Goal: Transaction & Acquisition: Purchase product/service

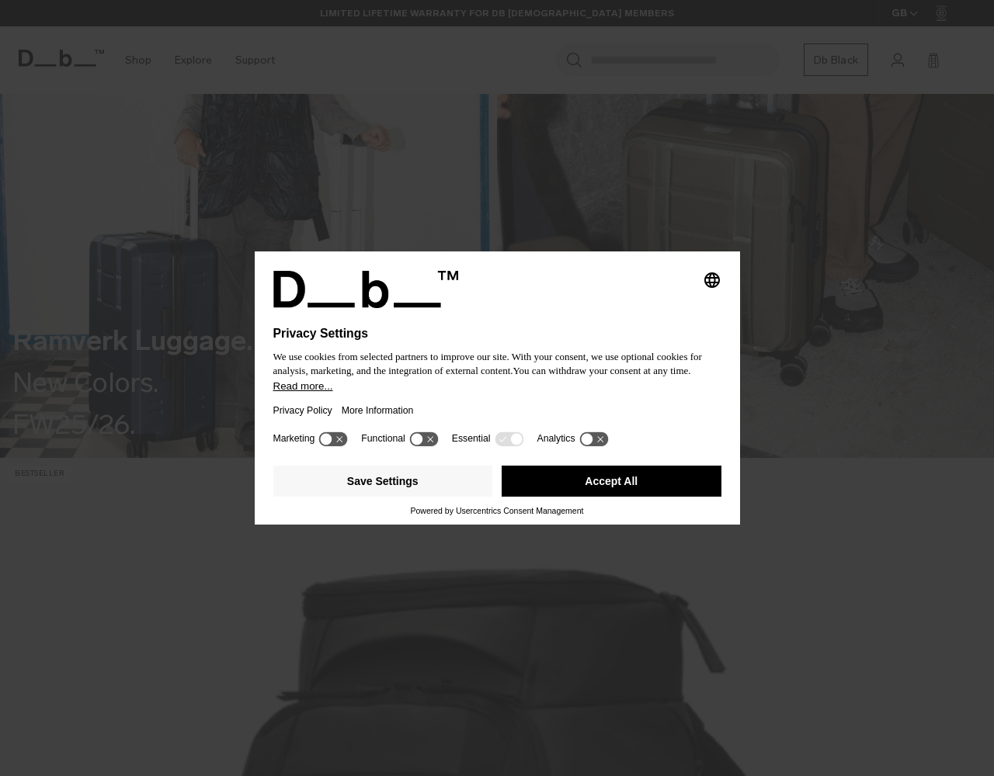
scroll to position [621, 0]
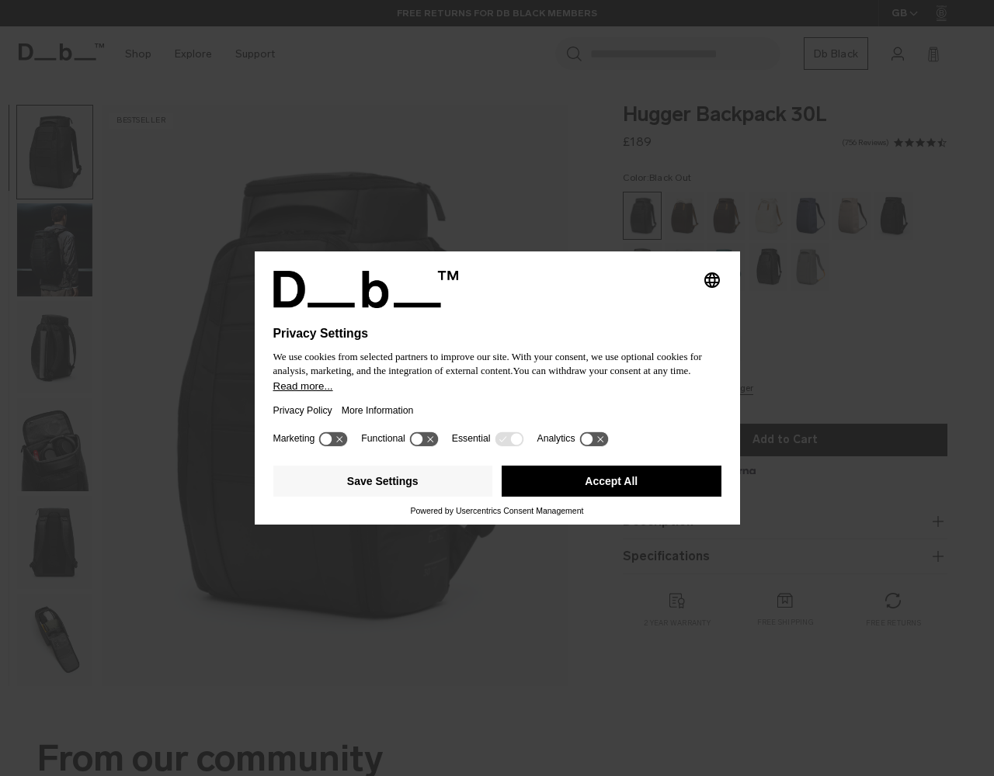
scroll to position [311, 0]
